Goal: Task Accomplishment & Management: Use online tool/utility

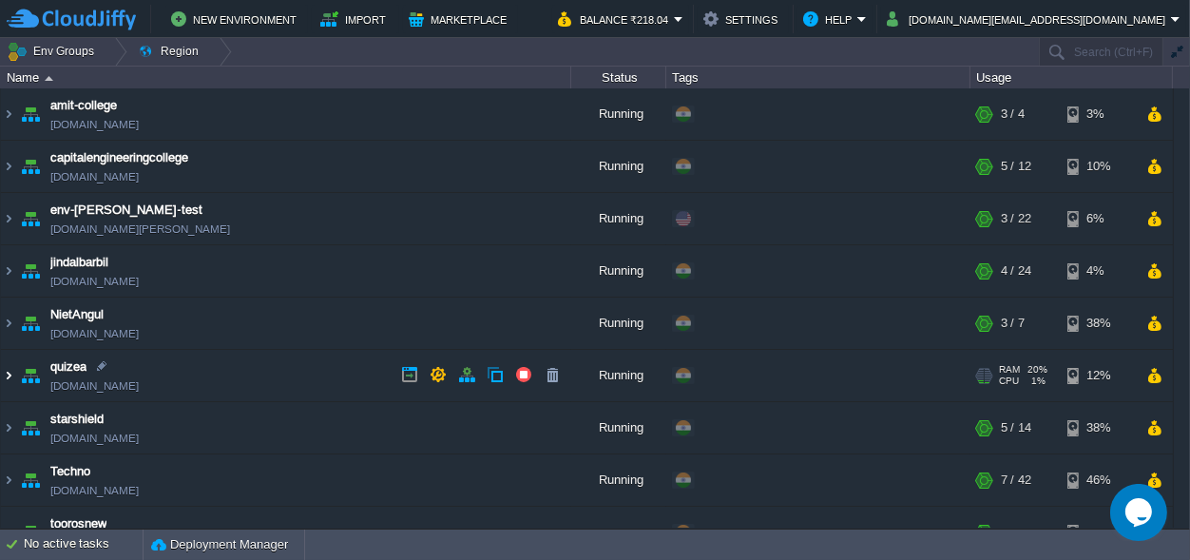
click at [6, 378] on img at bounding box center [8, 375] width 15 height 51
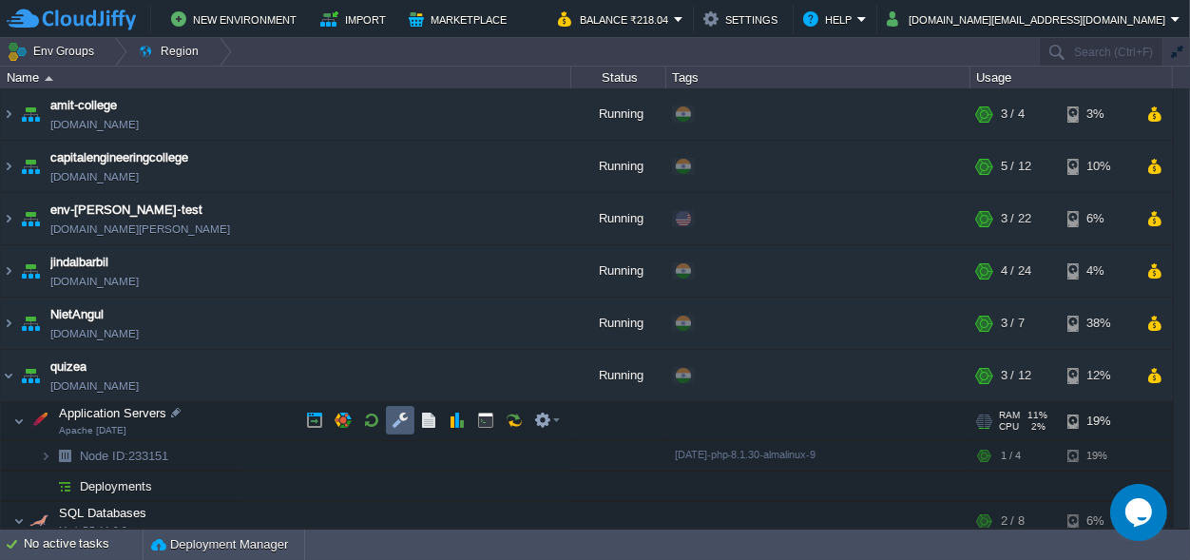
click at [396, 412] on td at bounding box center [400, 420] width 29 height 29
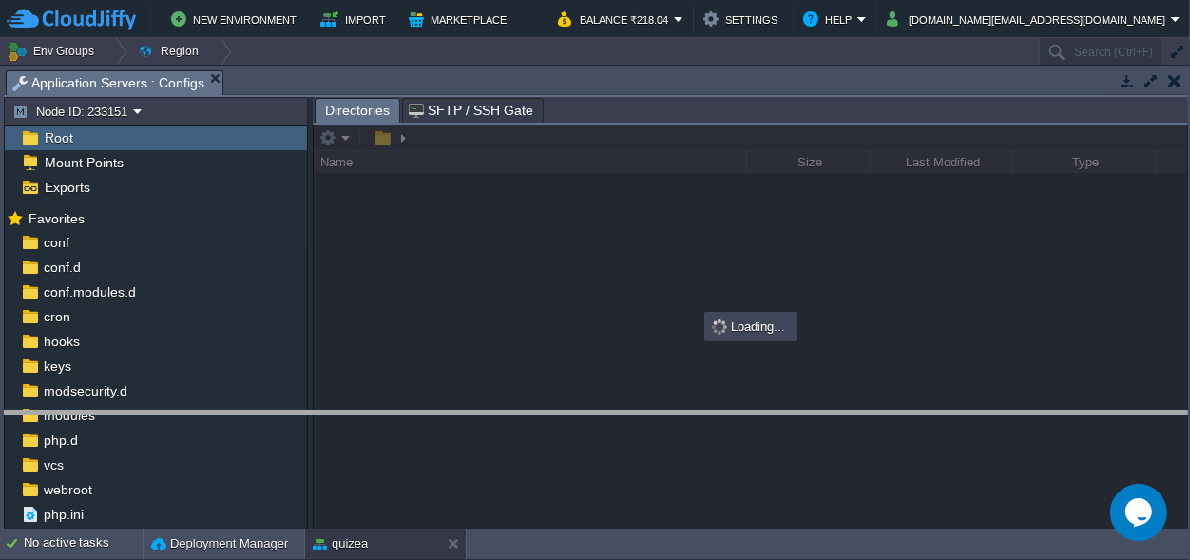
drag, startPoint x: 351, startPoint y: 82, endPoint x: 321, endPoint y: 435, distance: 354.0
click at [348, 423] on body "New Environment Import Marketplace Bonus ₹0.00 Upgrade Account Balance ₹218.04 …" at bounding box center [595, 280] width 1190 height 560
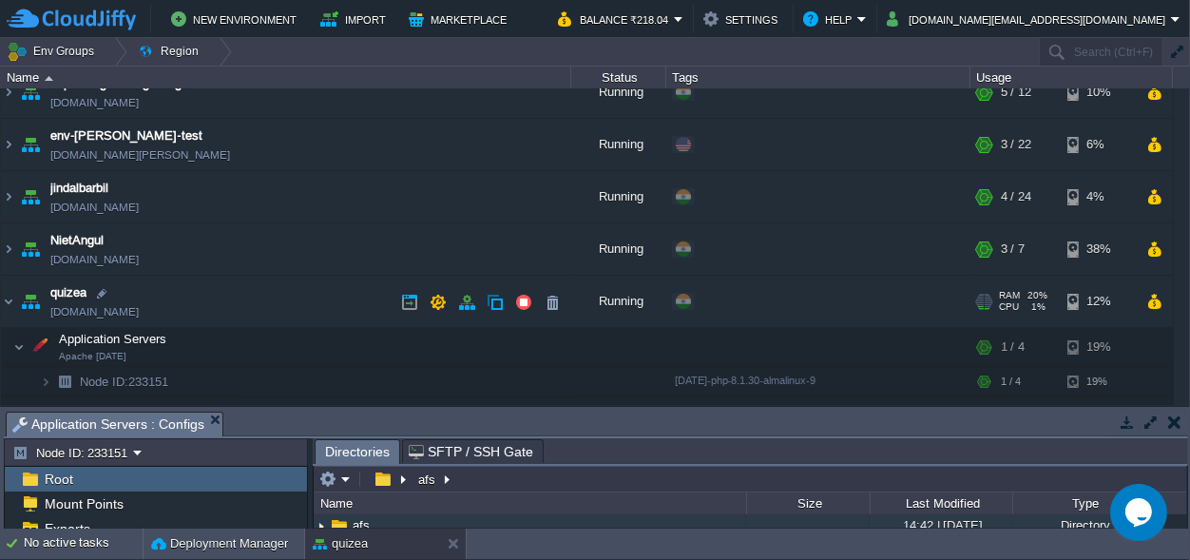
scroll to position [266, 0]
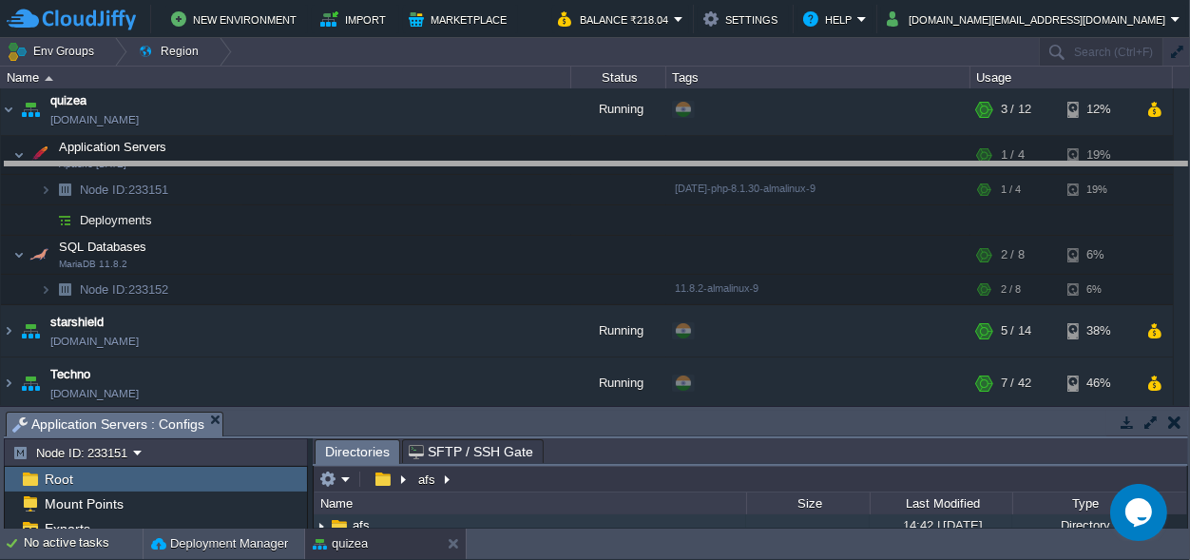
drag, startPoint x: 371, startPoint y: 421, endPoint x: 470, endPoint y: -74, distance: 505.2
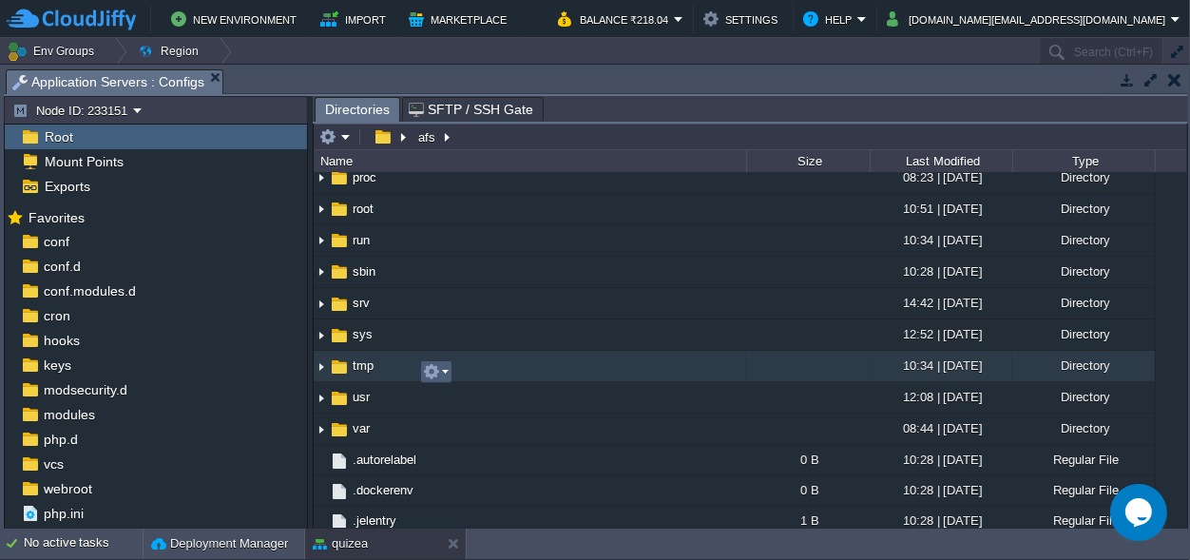
scroll to position [553, 0]
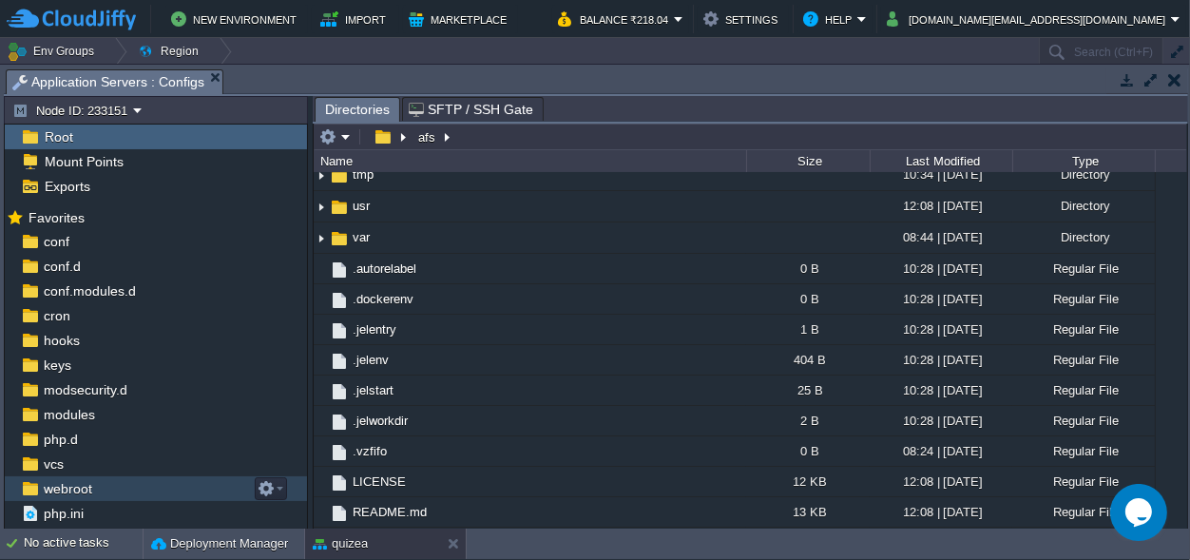
click at [91, 487] on span "webroot" at bounding box center [67, 488] width 55 height 17
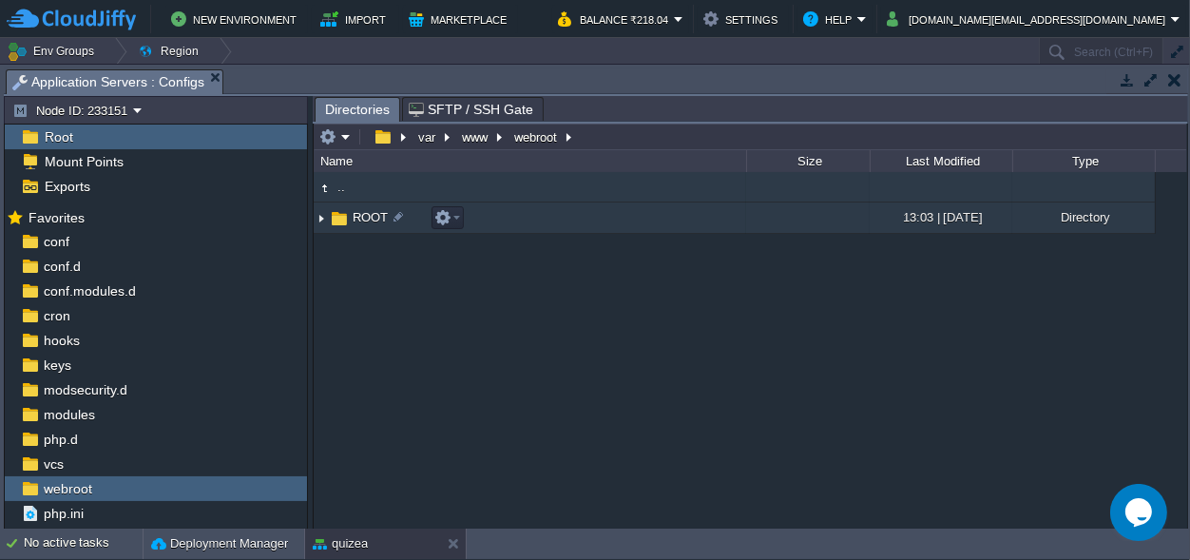
click at [355, 215] on span "ROOT" at bounding box center [370, 217] width 41 height 16
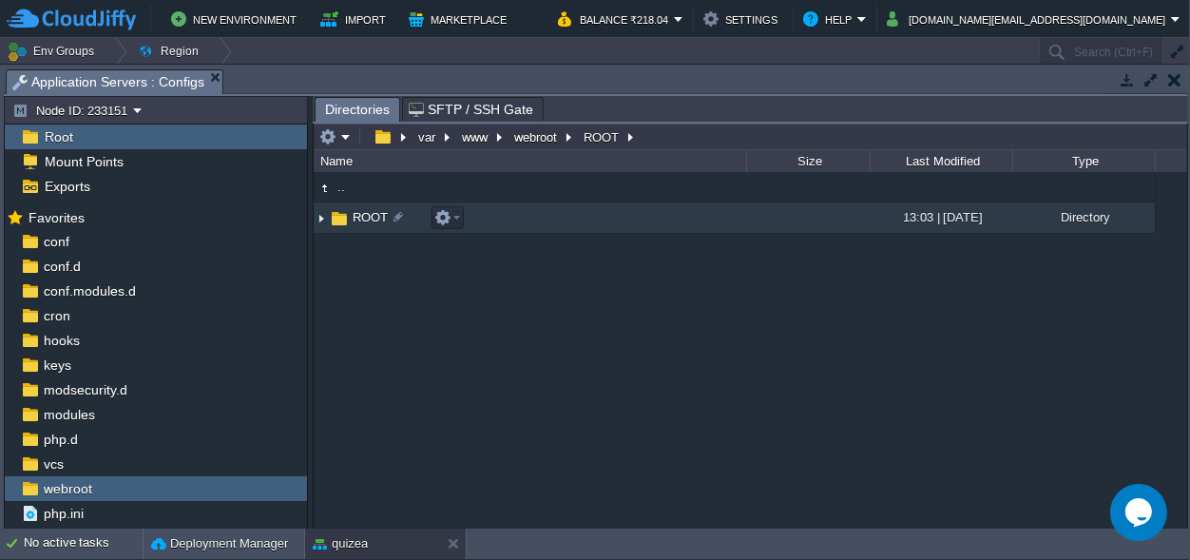
click at [355, 215] on span "ROOT" at bounding box center [370, 217] width 41 height 16
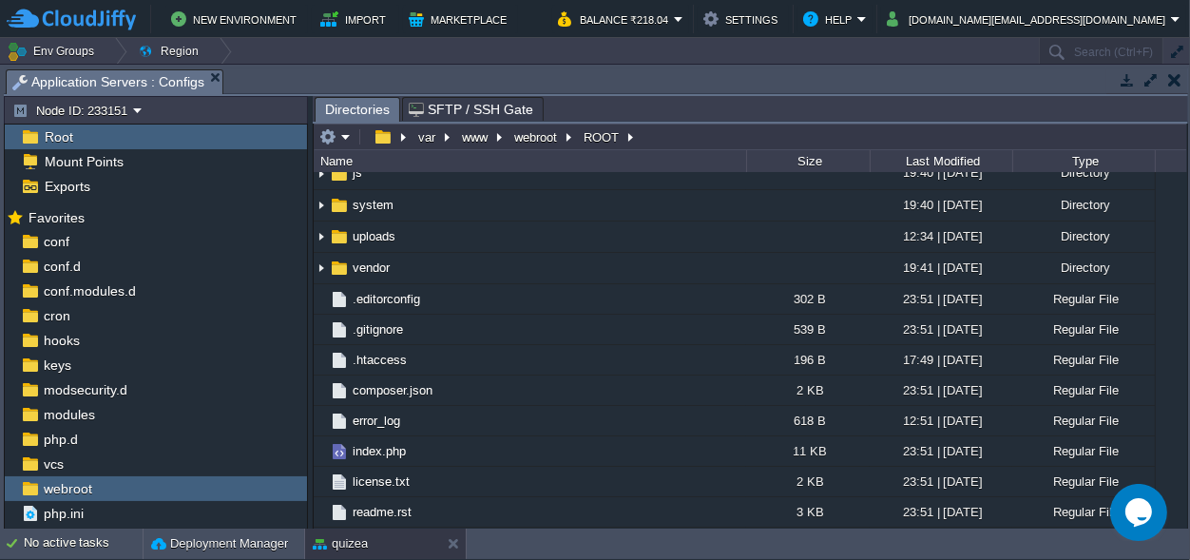
click at [372, 24] on span "application" at bounding box center [382, 16] width 65 height 16
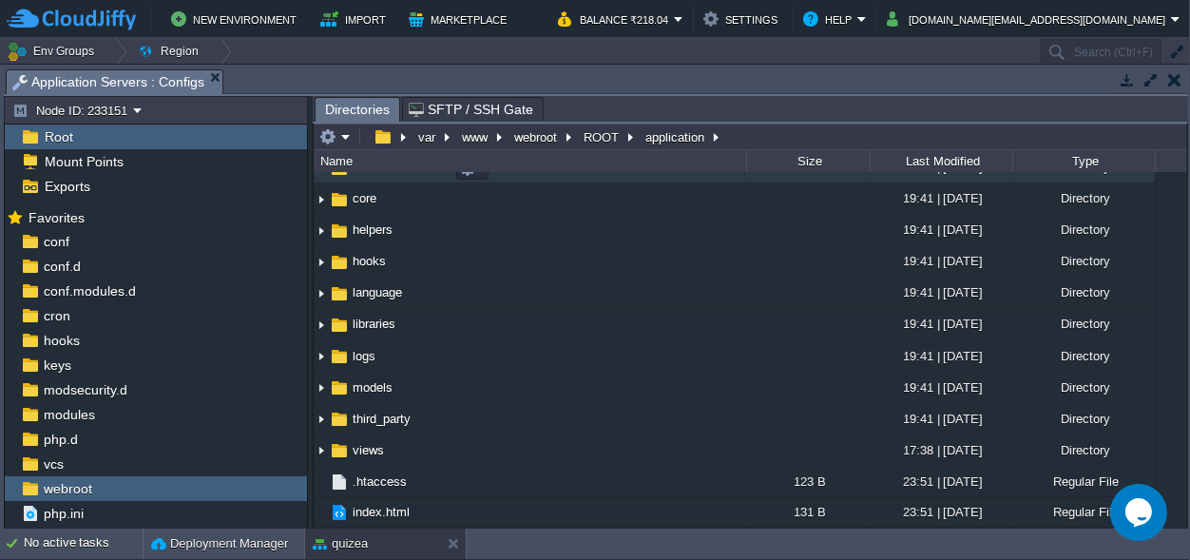
click at [372, 175] on span "controllers" at bounding box center [381, 167] width 63 height 16
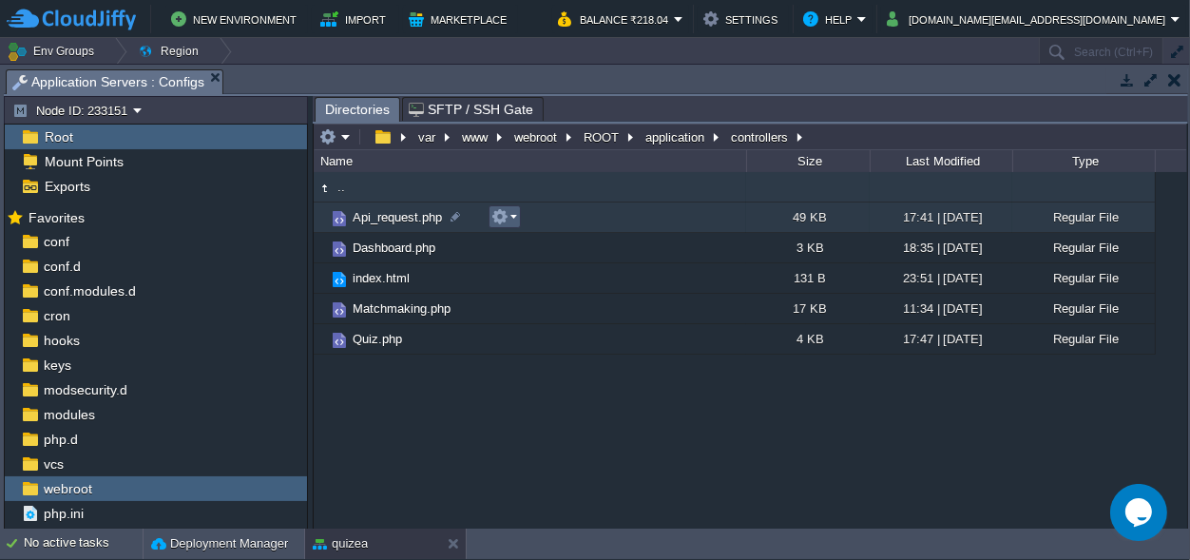
click at [511, 216] on em at bounding box center [505, 216] width 26 height 17
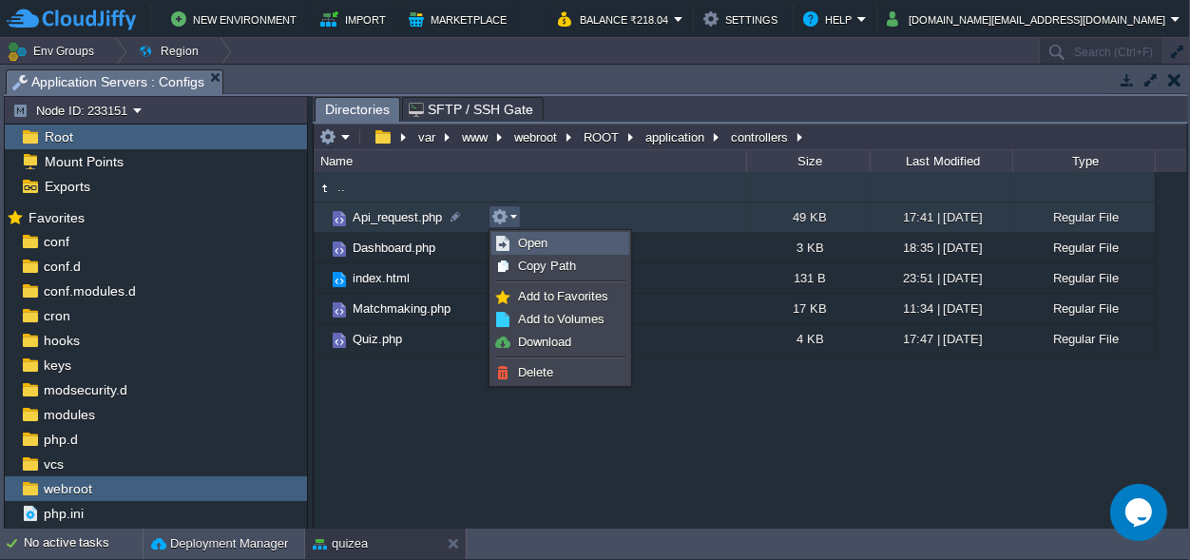
click at [519, 241] on span "Open" at bounding box center [532, 243] width 29 height 14
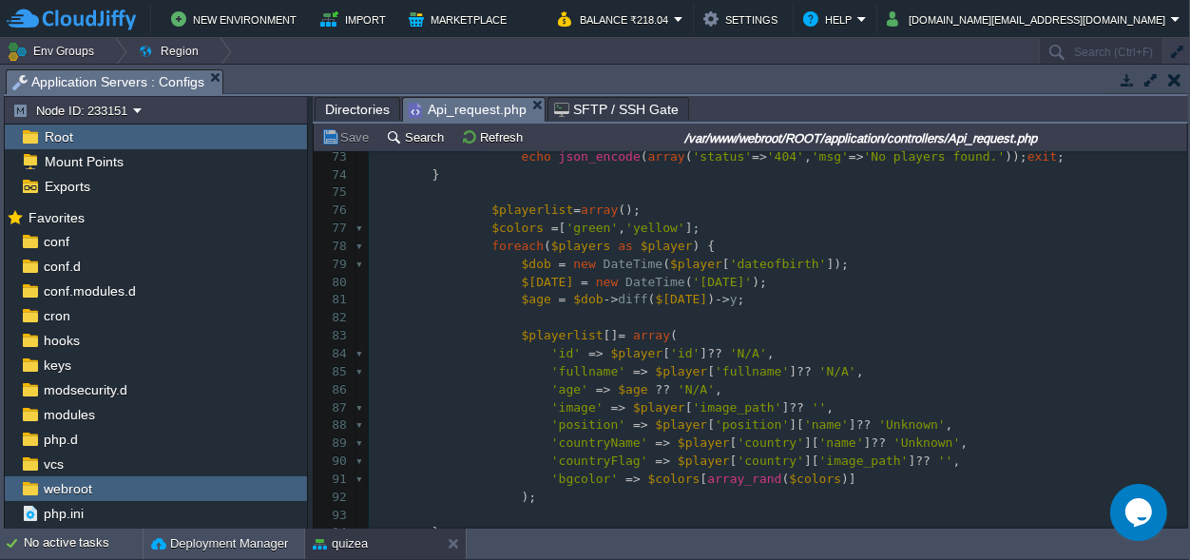
scroll to position [0, 0]
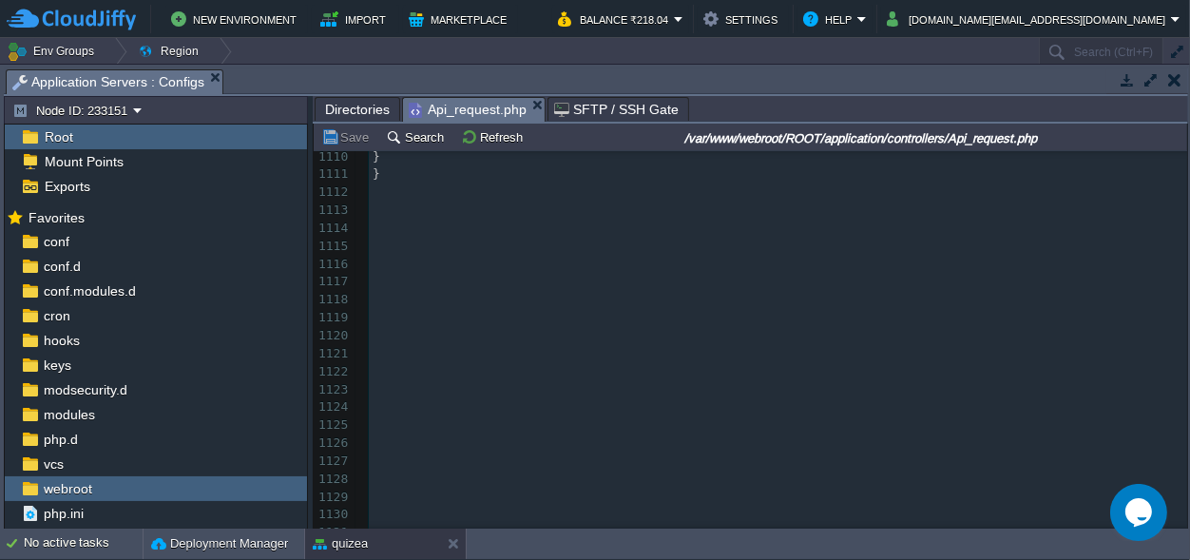
drag, startPoint x: 1184, startPoint y: 192, endPoint x: 32, endPoint y: 19, distance: 1164.4
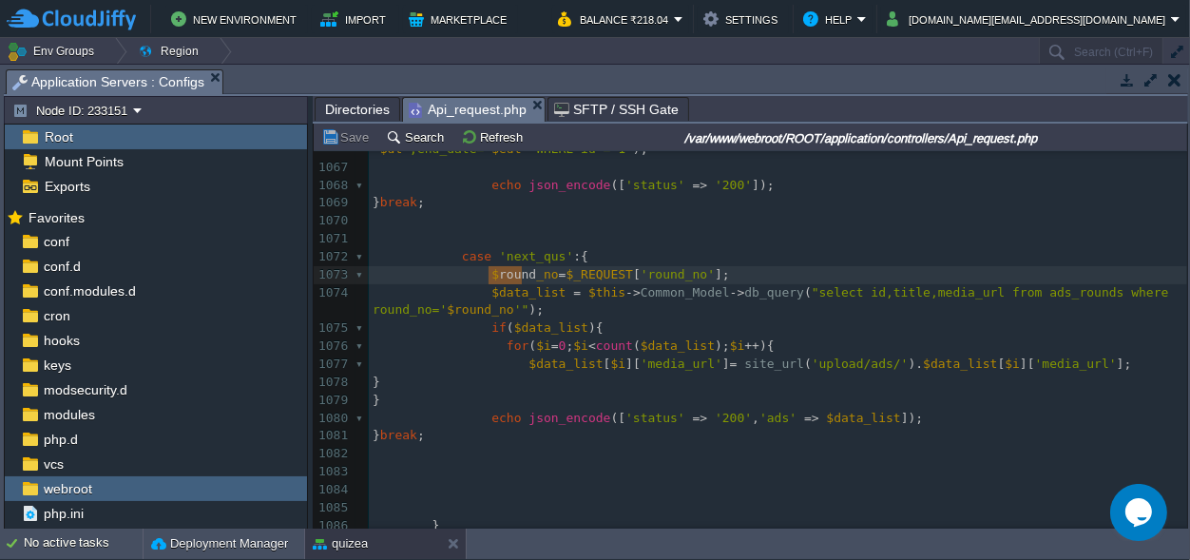
drag, startPoint x: 521, startPoint y: 275, endPoint x: 491, endPoint y: 278, distance: 30.6
type textarea "ques"
click at [524, 270] on div "xxxxxxxxxx <?php 1056 $ad [ 'media_url' ] = site_url ( 'upload/ads/' ) . $ad [ …" at bounding box center [778, 454] width 819 height 1021
type textarea "$ques_no"
type textarea "round_no"
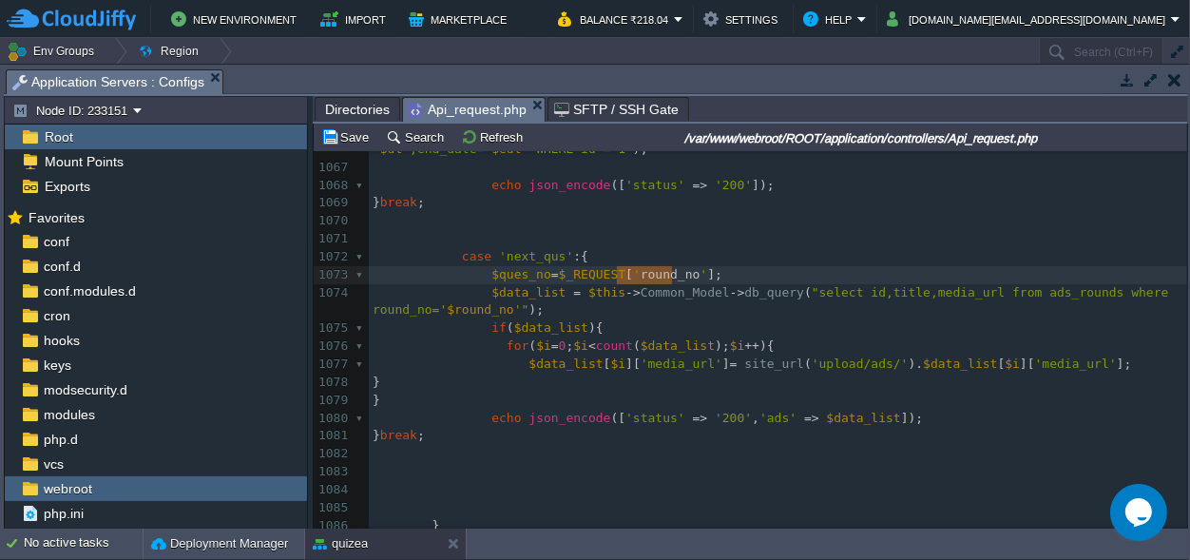
scroll to position [0, 54]
paste textarea
click at [633, 278] on span "'$ques_no'" at bounding box center [670, 274] width 74 height 14
click at [400, 307] on div "xxxxxxxxxx <?php 1056 $ad [ 'media_url' ] = site_url ( 'upload/ads/' ) . $ad [ …" at bounding box center [778, 454] width 819 height 1021
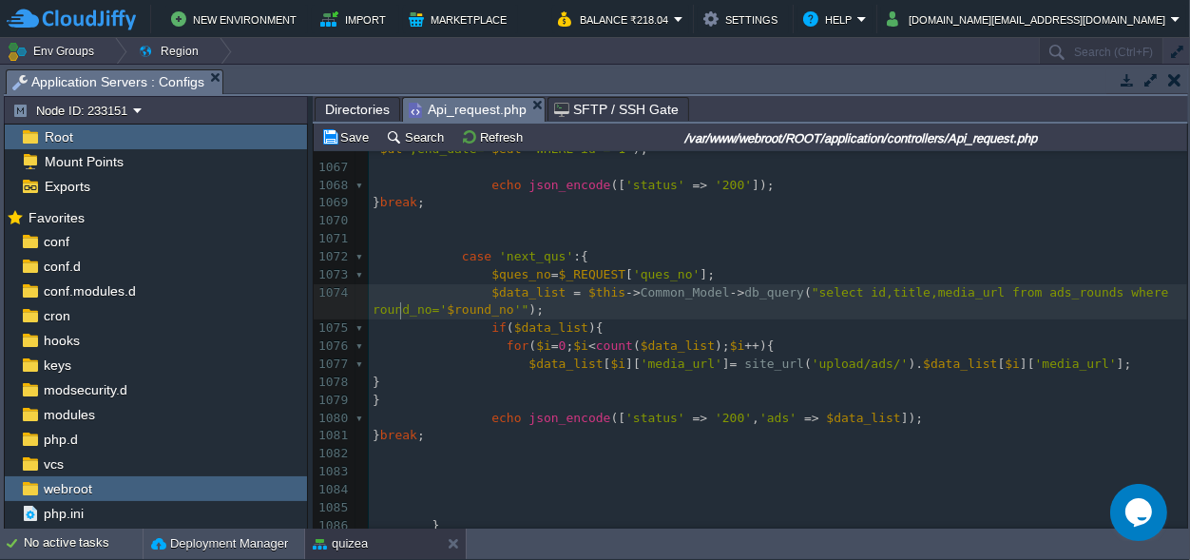
type textarea "round_no"
click at [410, 308] on span "$ques_no" at bounding box center [440, 309] width 60 height 14
drag, startPoint x: 419, startPoint y: 309, endPoint x: 372, endPoint y: 311, distance: 47.6
type textarea "id"
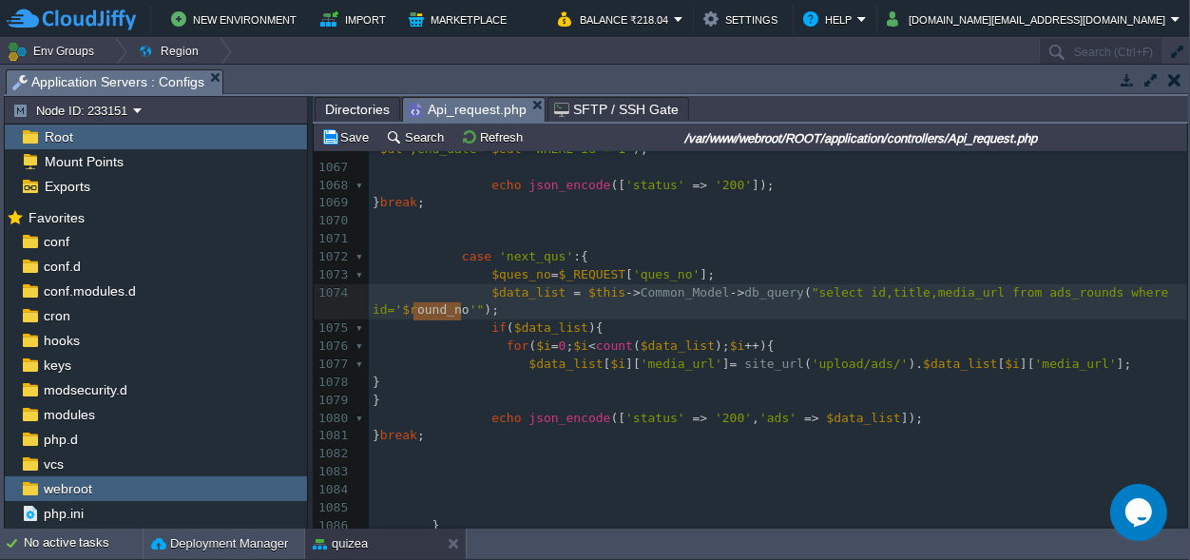
scroll to position [0, 54]
drag, startPoint x: 461, startPoint y: 312, endPoint x: 409, endPoint y: 314, distance: 52.3
type textarea "q_id"
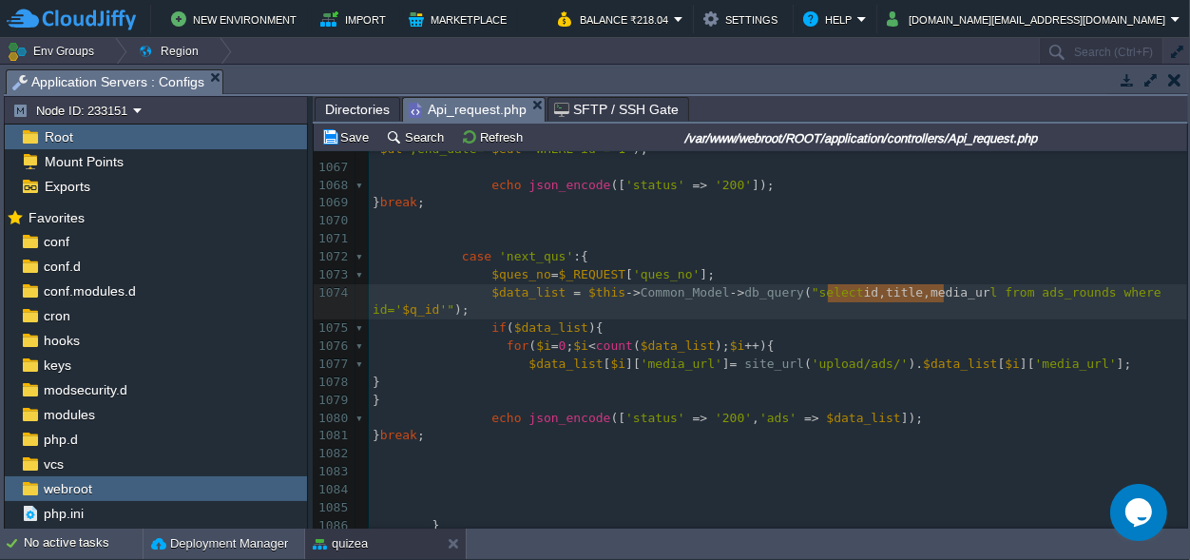
type textarea "id,title,media_url"
drag, startPoint x: 827, startPoint y: 294, endPoint x: 947, endPoint y: 293, distance: 119.8
type textarea "question_"
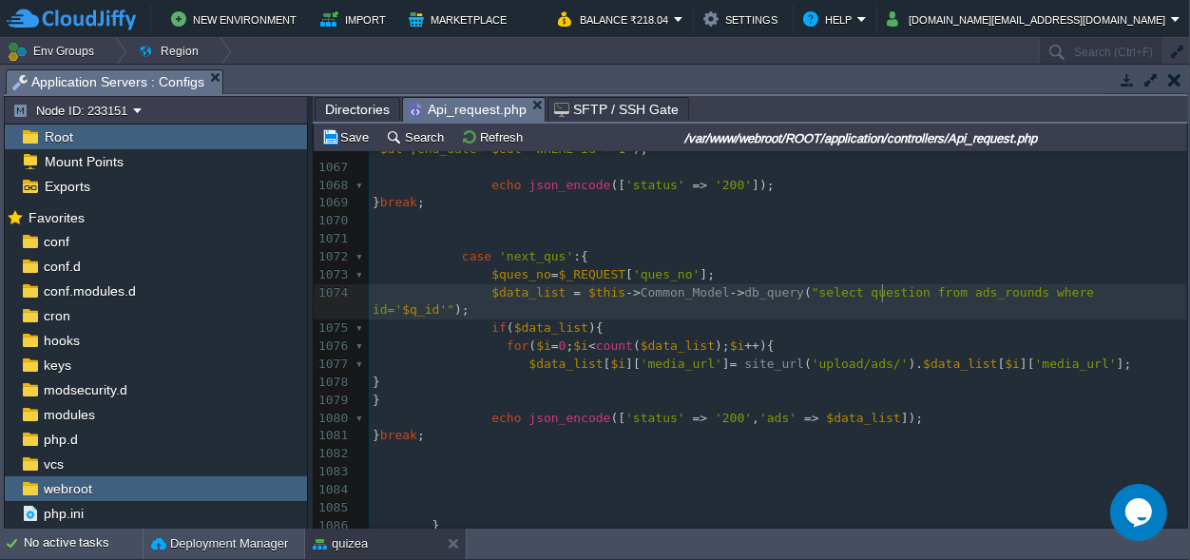
scroll to position [0, 0]
